Goal: Task Accomplishment & Management: Manage account settings

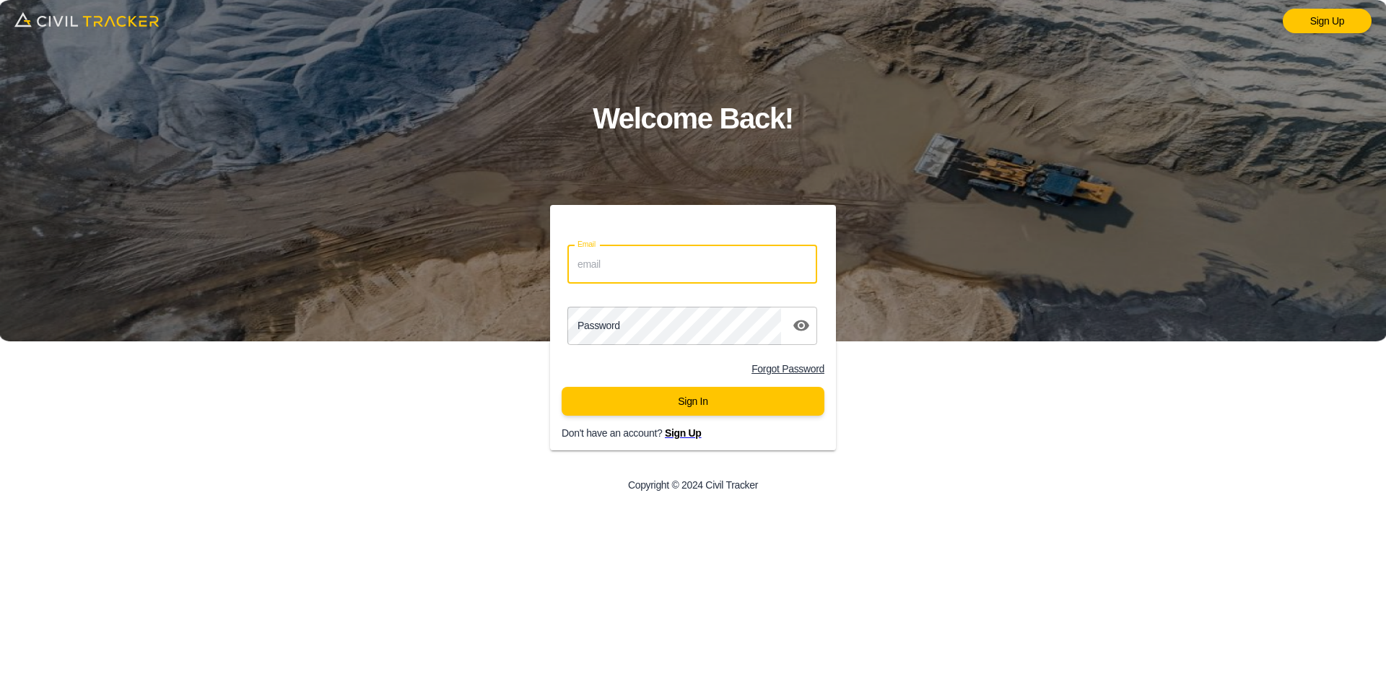
click at [771, 262] on input "Email" at bounding box center [692, 264] width 250 height 38
type input "[EMAIL_ADDRESS][DOMAIN_NAME]"
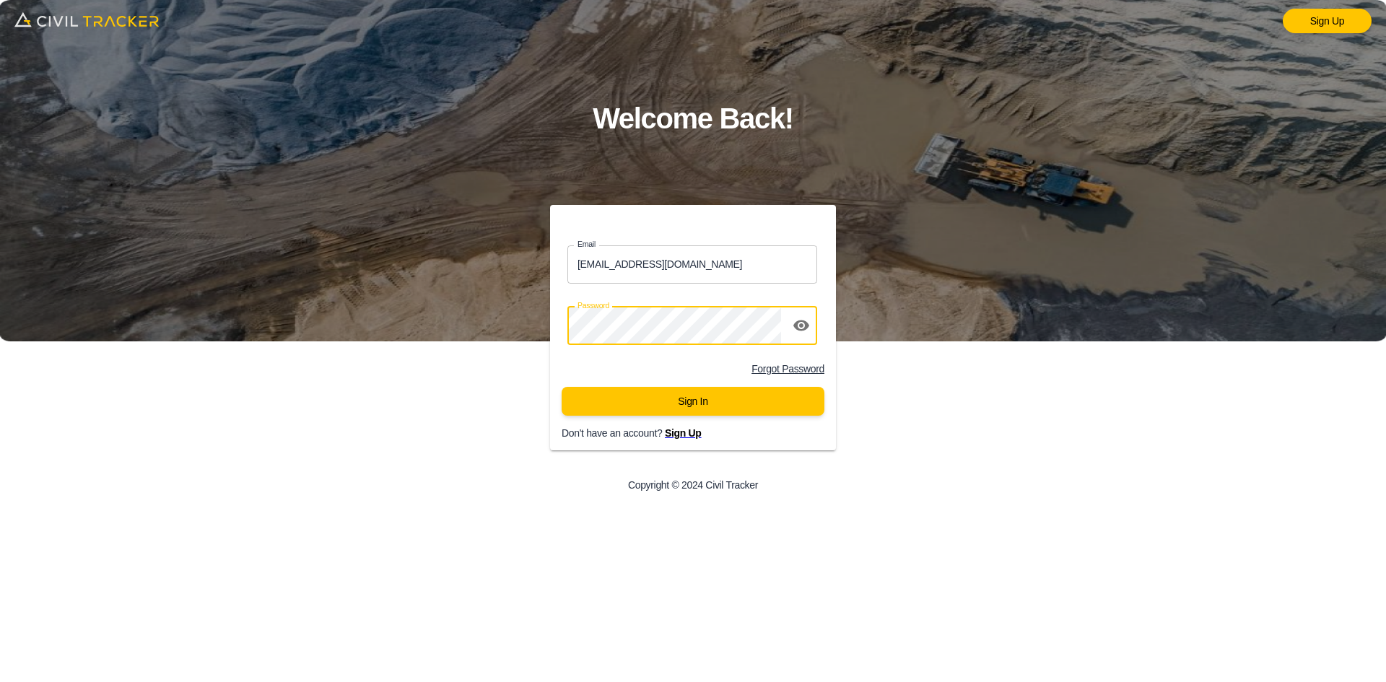
click button "Sign In" at bounding box center [693, 401] width 263 height 29
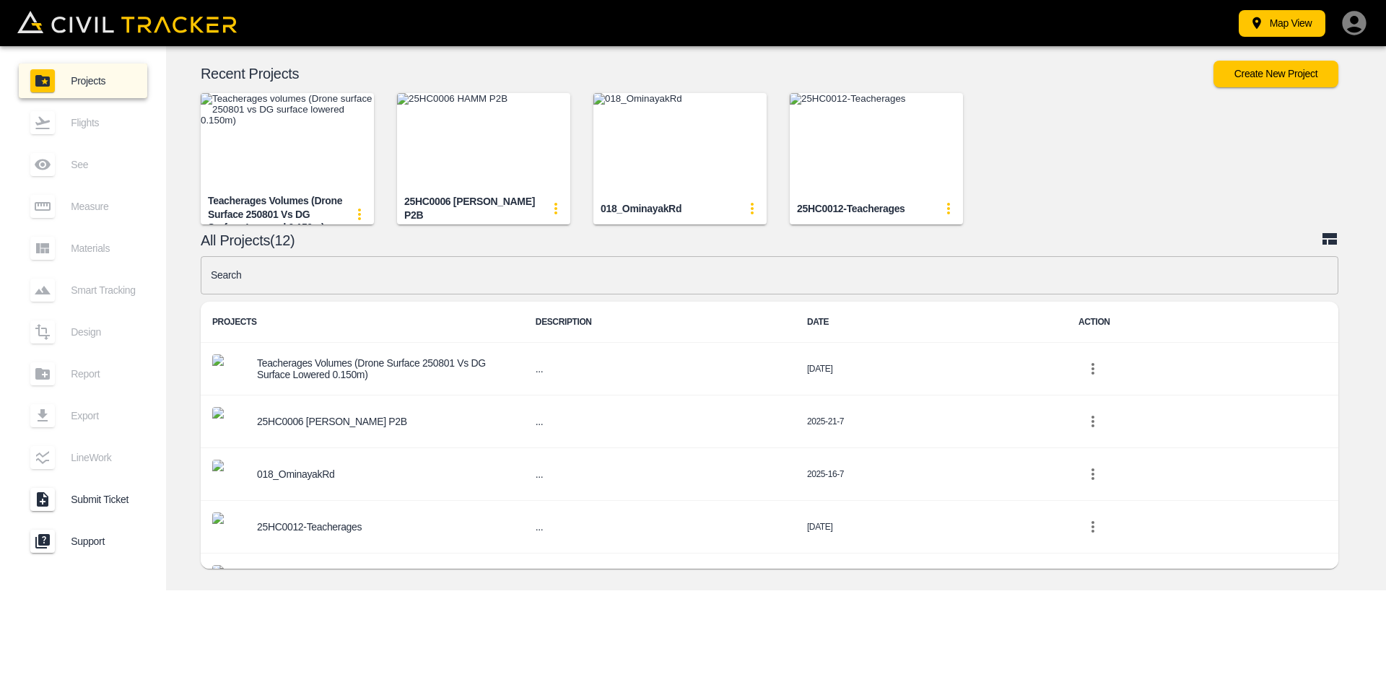
click at [515, 280] on input "text" at bounding box center [770, 275] width 1138 height 38
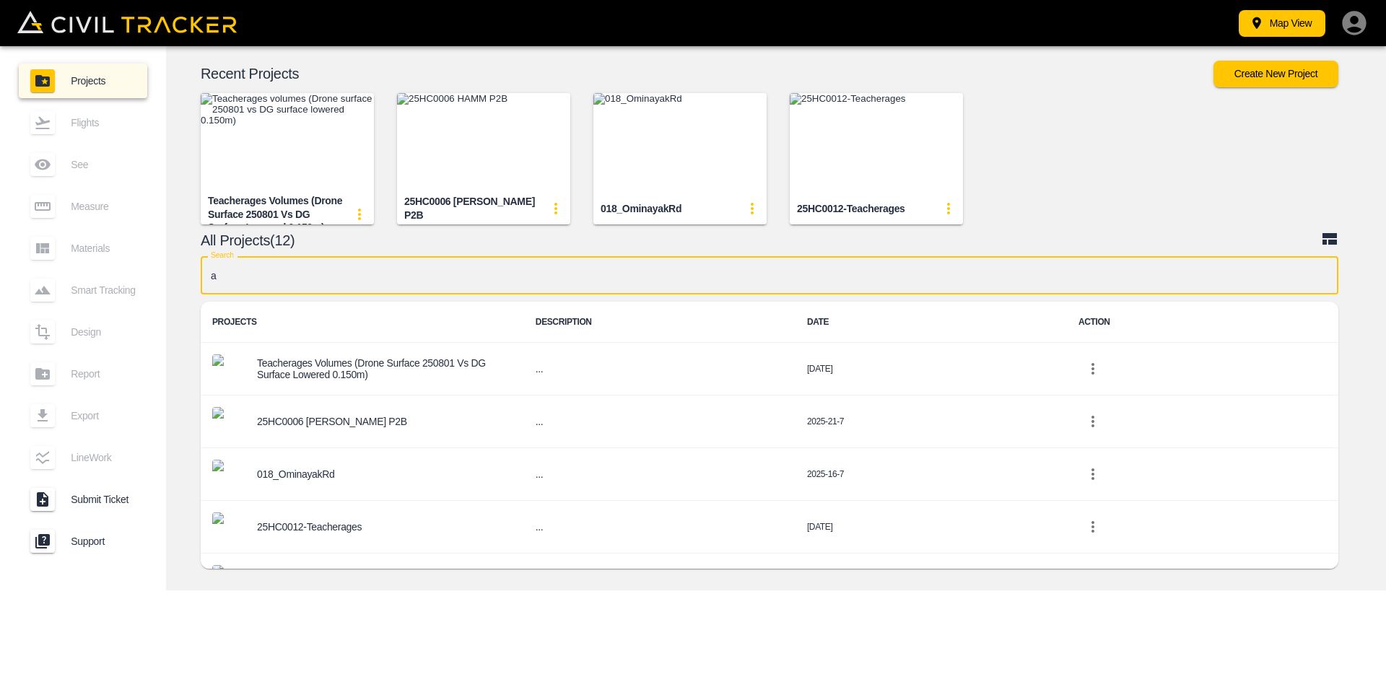
click at [531, 272] on input "a" at bounding box center [770, 275] width 1138 height 38
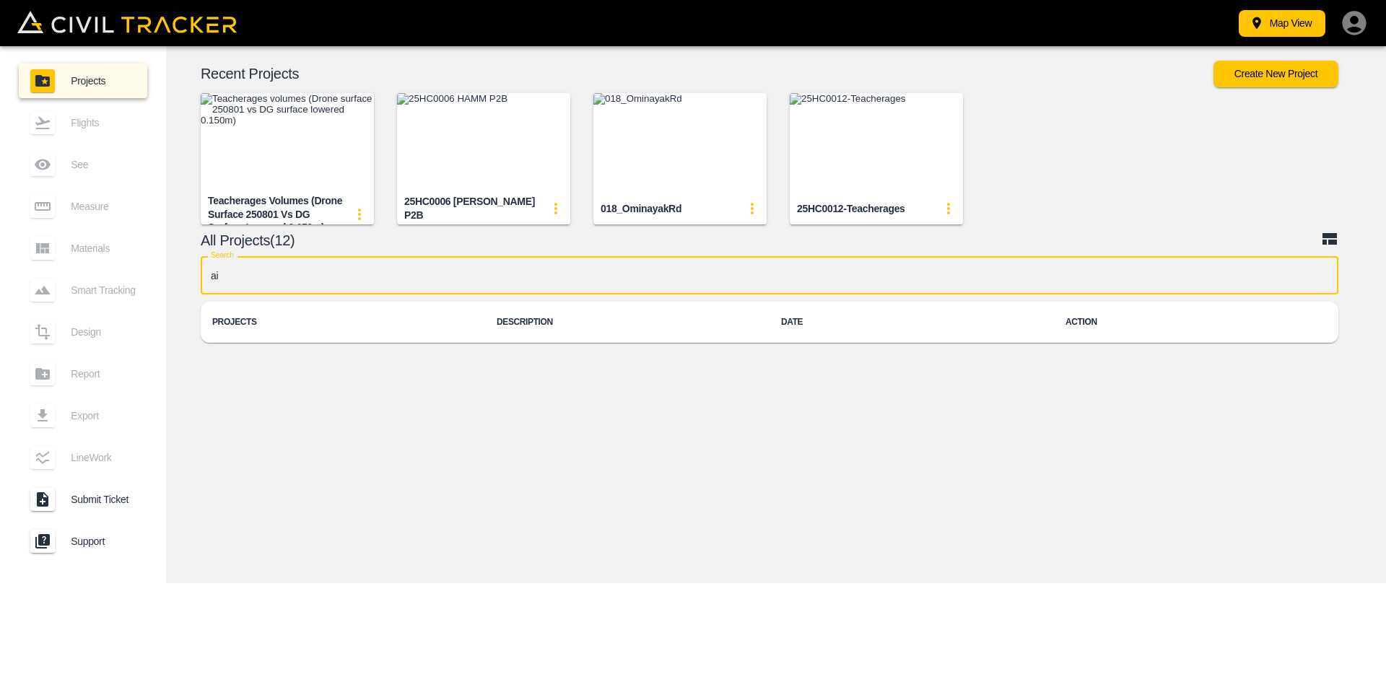
type input "a"
click at [1349, 27] on icon "button" at bounding box center [1354, 23] width 24 height 24
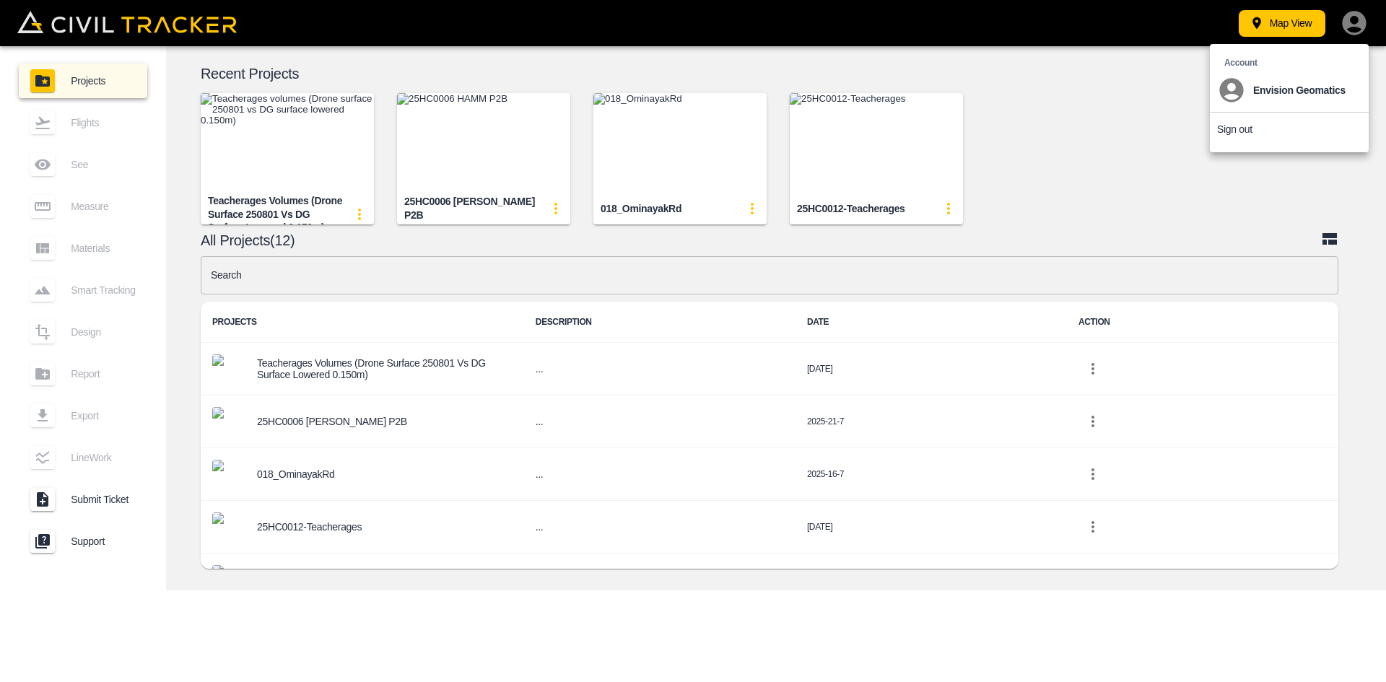
click at [1235, 131] on p "Sign out" at bounding box center [1234, 129] width 35 height 12
